Goal: Information Seeking & Learning: Check status

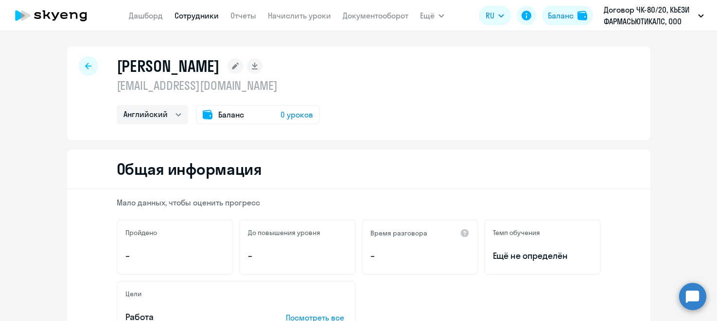
select select "english"
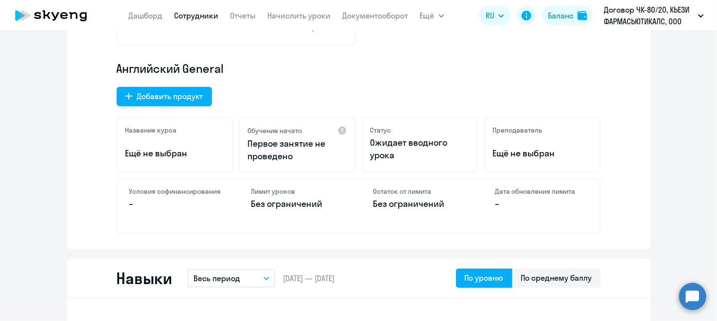
click at [176, 206] on p "–" at bounding box center [175, 204] width 93 height 13
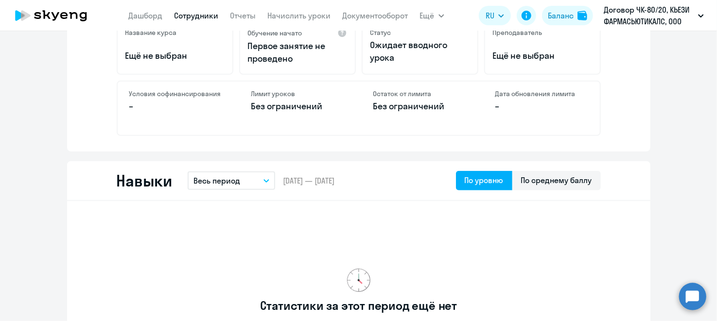
scroll to position [194, 0]
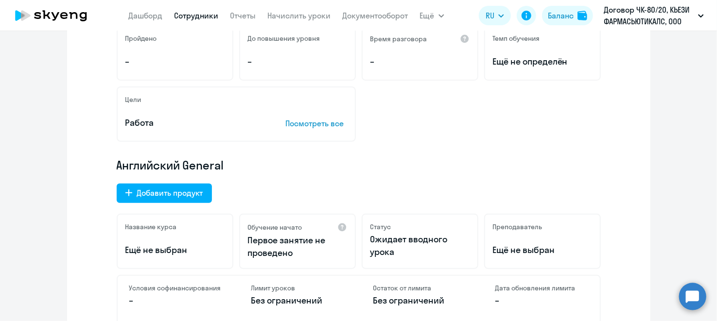
click at [206, 18] on link "Сотрудники" at bounding box center [197, 16] width 44 height 10
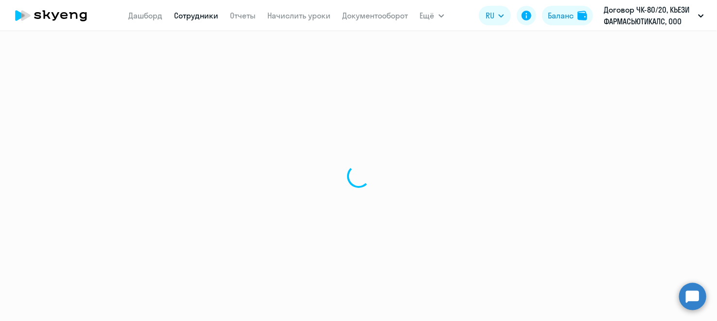
select select "30"
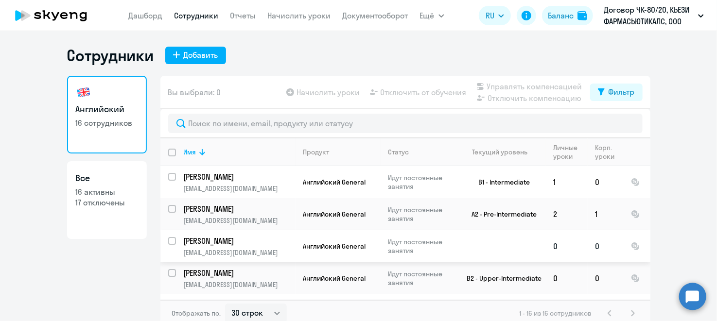
click at [222, 244] on p "[PERSON_NAME]" at bounding box center [239, 241] width 110 height 11
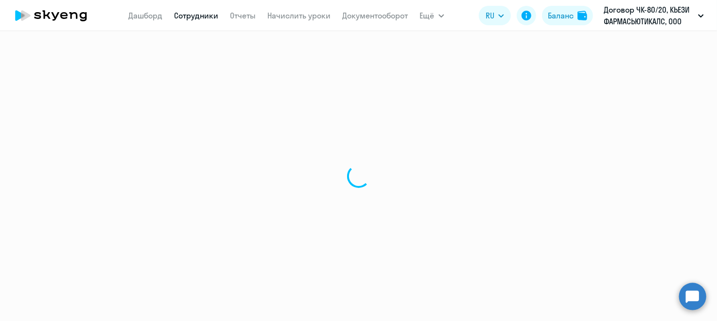
select select "english"
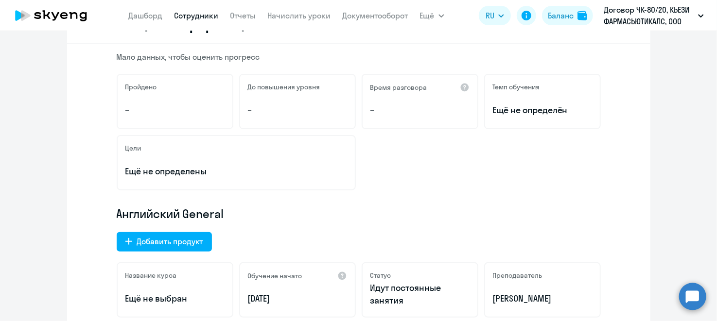
scroll to position [291, 0]
